Goal: Task Accomplishment & Management: Manage account settings

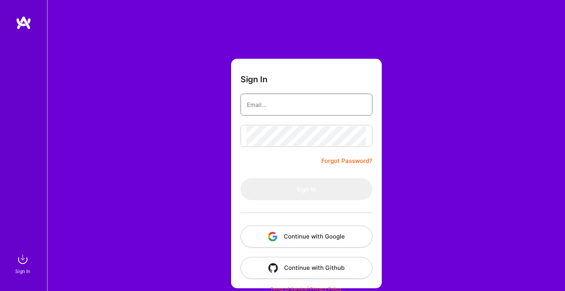
type input "vzaretski@gmail.com"
click at [306, 189] on button "Sign In" at bounding box center [306, 189] width 132 height 22
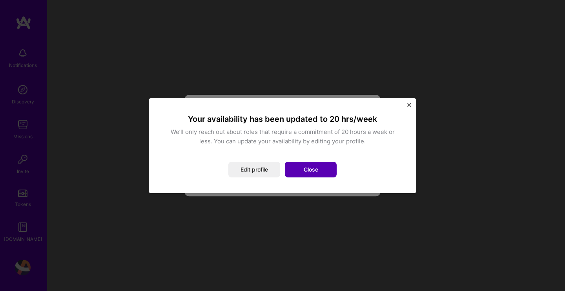
click at [315, 169] on button "Close" at bounding box center [311, 170] width 52 height 16
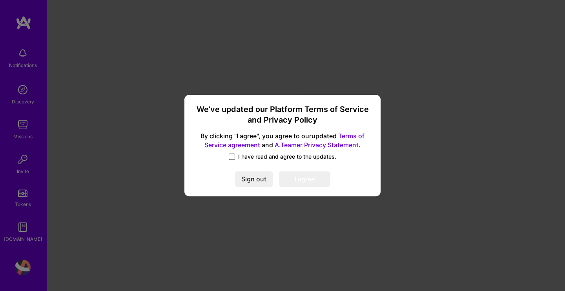
click at [231, 156] on span at bounding box center [232, 157] width 6 height 6
click at [0, 0] on input "I have read and agree to the updates." at bounding box center [0, 0] width 0 height 0
click at [256, 179] on button "Sign out" at bounding box center [254, 180] width 38 height 16
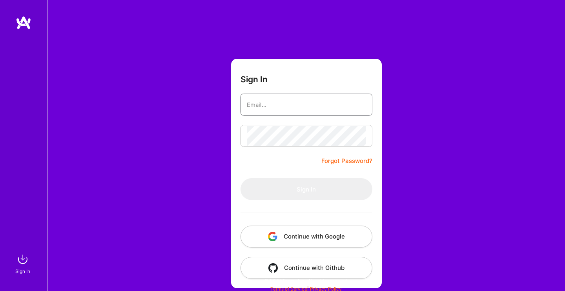
type input "vzaretski@gmail.com"
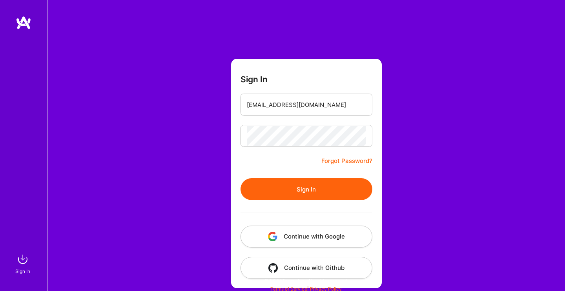
click at [316, 184] on button "Sign In" at bounding box center [306, 189] width 132 height 22
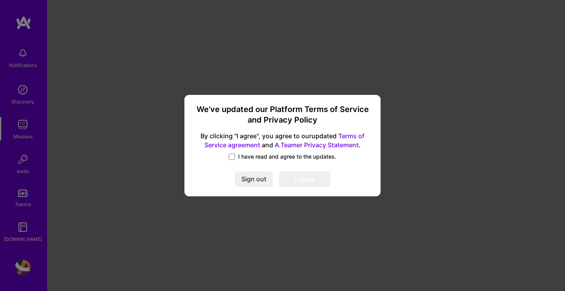
click at [348, 136] on link "Terms of Service agreement" at bounding box center [284, 141] width 160 height 17
click at [349, 145] on link "A.Teamer Privacy Statement" at bounding box center [316, 145] width 84 height 8
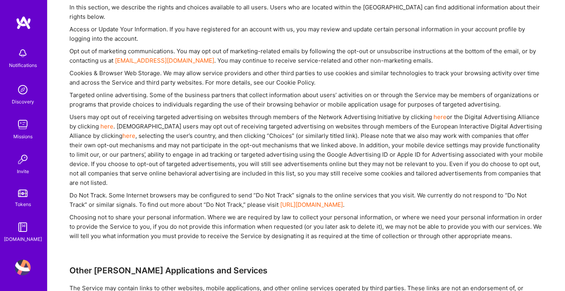
scroll to position [1338, 0]
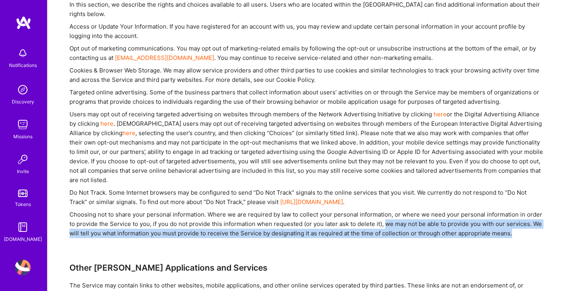
drag, startPoint x: 386, startPoint y: 222, endPoint x: 516, endPoint y: 230, distance: 130.4
click at [516, 230] on div "Choosing not to share your personal information. Where we are required by law t…" at bounding box center [305, 224] width 473 height 28
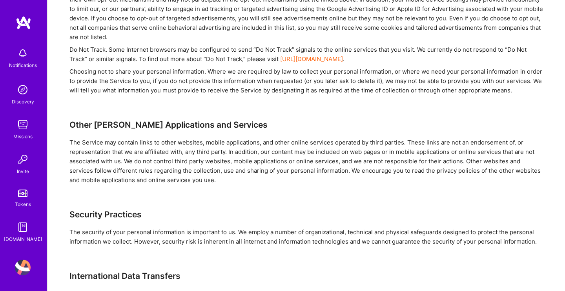
scroll to position [1513, 0]
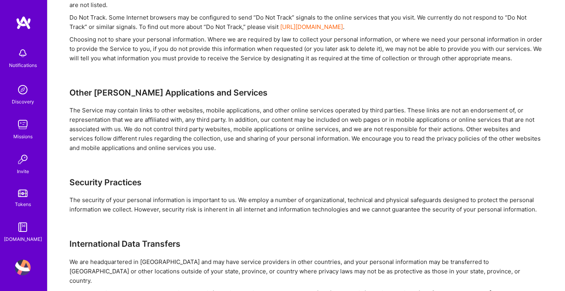
click at [24, 262] on img at bounding box center [23, 268] width 16 height 16
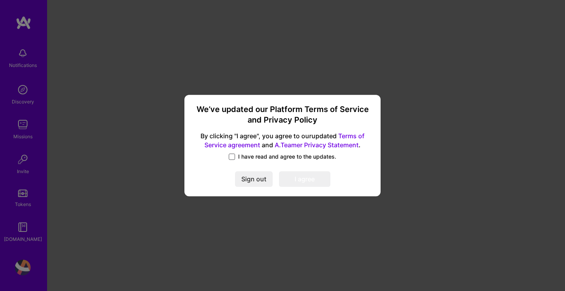
click at [233, 155] on span at bounding box center [232, 157] width 6 height 6
click at [0, 0] on input "I have read and agree to the updates." at bounding box center [0, 0] width 0 height 0
click at [302, 175] on button "I agree" at bounding box center [304, 180] width 51 height 16
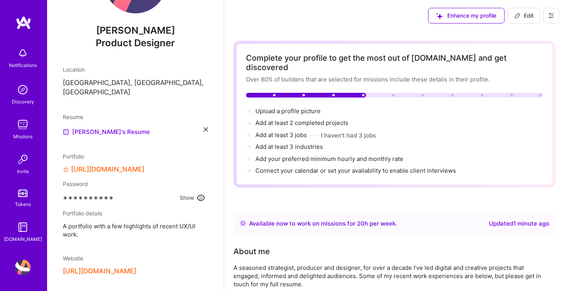
scroll to position [73, 0]
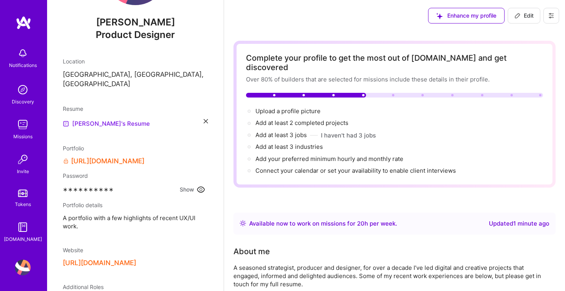
click at [107, 119] on link "[PERSON_NAME]'s Resume" at bounding box center [106, 123] width 87 height 9
click at [205, 109] on div "Resume [PERSON_NAME]'s Resume" at bounding box center [135, 117] width 145 height 24
click at [205, 119] on icon at bounding box center [206, 121] width 4 height 4
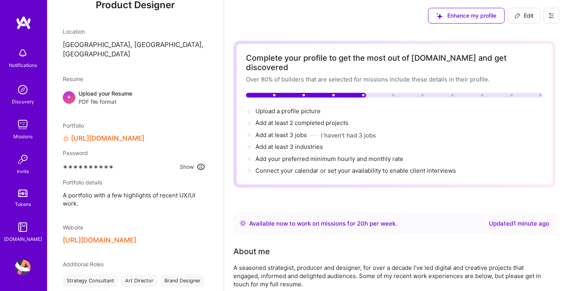
scroll to position [118, 0]
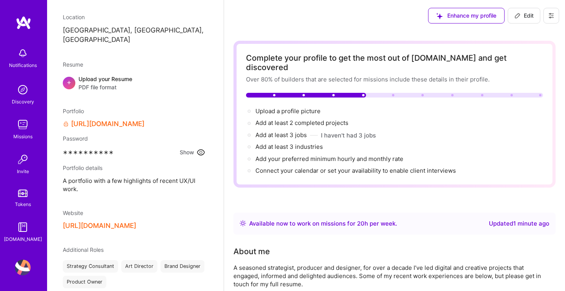
click at [202, 148] on icon at bounding box center [200, 152] width 9 height 9
click at [82, 148] on span "uxworld" at bounding box center [74, 152] width 22 height 8
click at [94, 147] on div "uxworld Hide" at bounding box center [135, 152] width 145 height 10
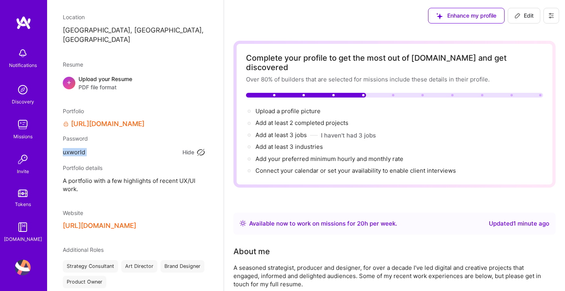
click at [84, 148] on span "uxworld" at bounding box center [74, 152] width 22 height 8
click at [70, 148] on span "uxworld" at bounding box center [74, 152] width 22 height 8
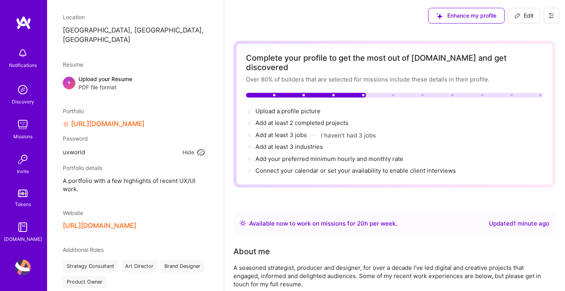
click at [171, 177] on span "A portfolio with a few highlights of recent UX/UI work." at bounding box center [135, 185] width 145 height 16
click at [168, 177] on span "A portfolio with a few highlights of recent UX/UI work." at bounding box center [135, 185] width 145 height 16
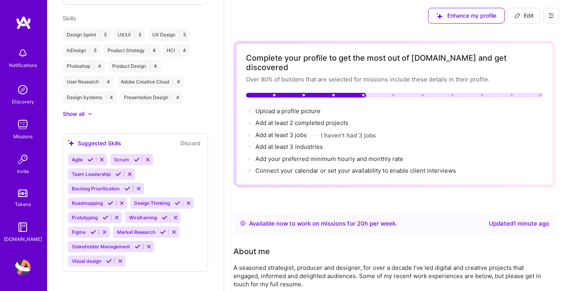
scroll to position [483, 0]
click at [527, 13] on span "Edit" at bounding box center [523, 16] width 19 height 8
select select "US"
select select "Right Now"
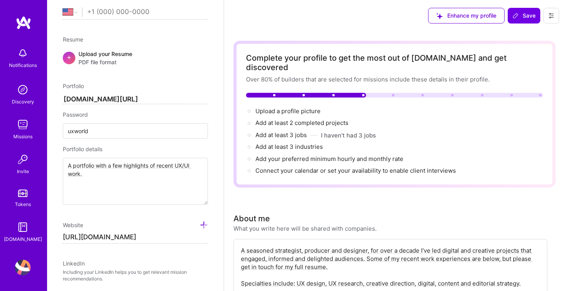
scroll to position [319, 0]
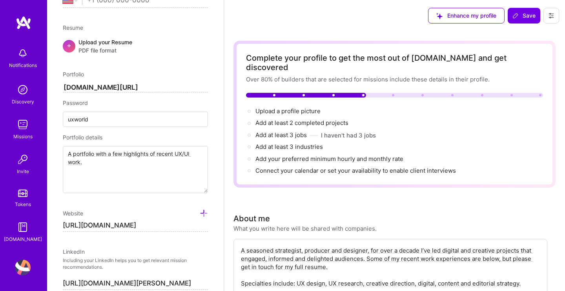
click at [104, 118] on input "uxworld" at bounding box center [135, 119] width 145 height 15
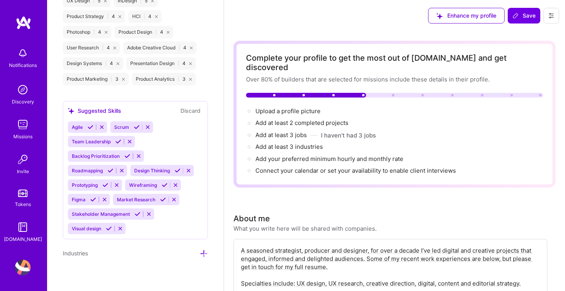
scroll to position [851, 0]
click at [523, 16] on span "Save" at bounding box center [523, 16] width 23 height 8
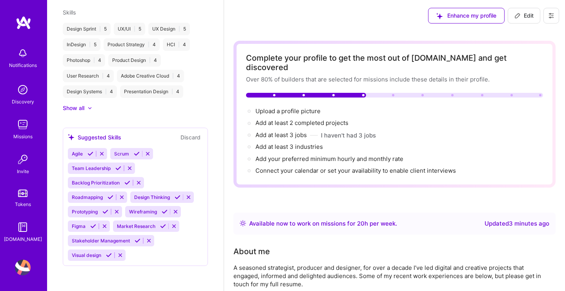
scroll to position [484, 0]
